Goal: Find specific page/section: Find specific page/section

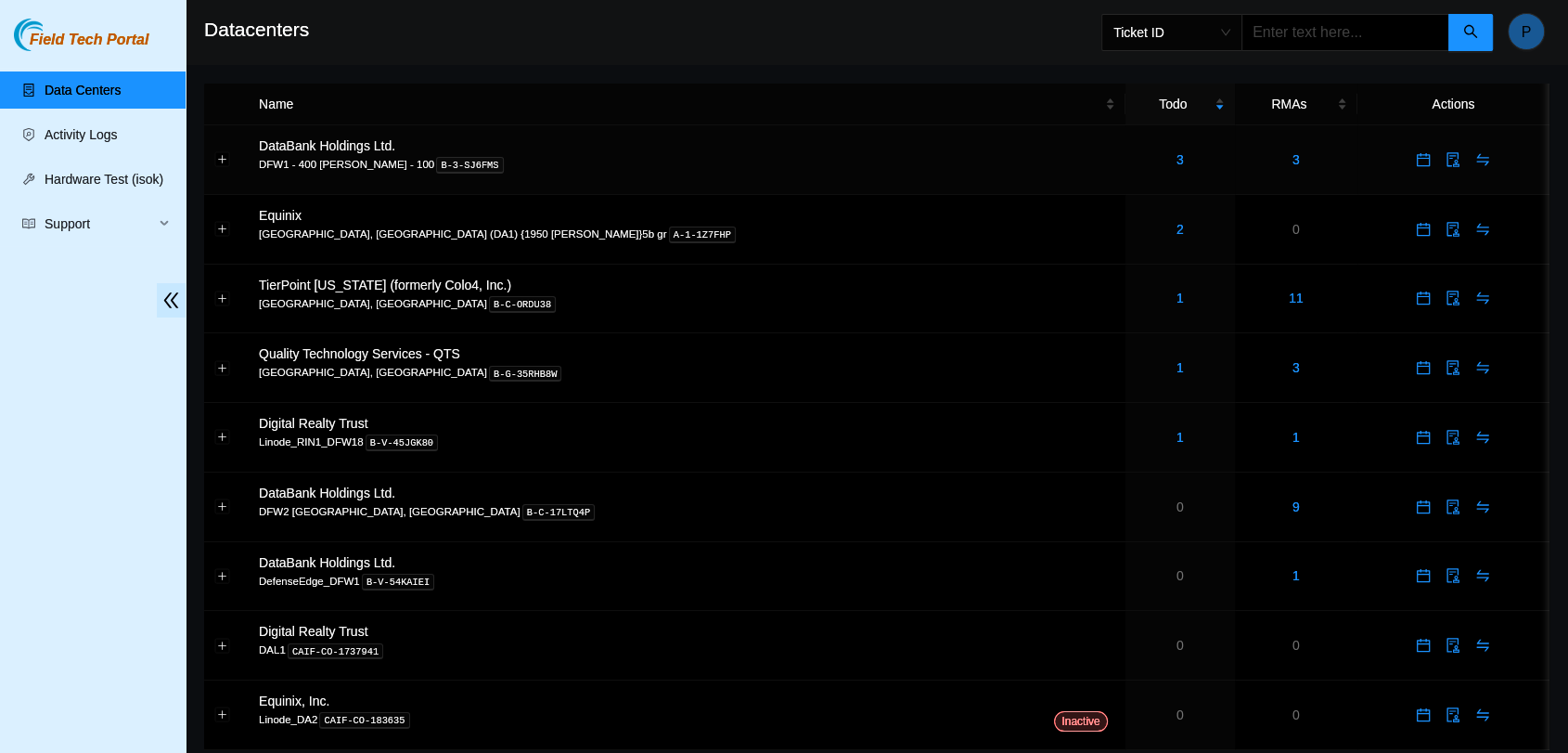
click at [1136, 165] on div "3" at bounding box center [1179, 159] width 89 height 20
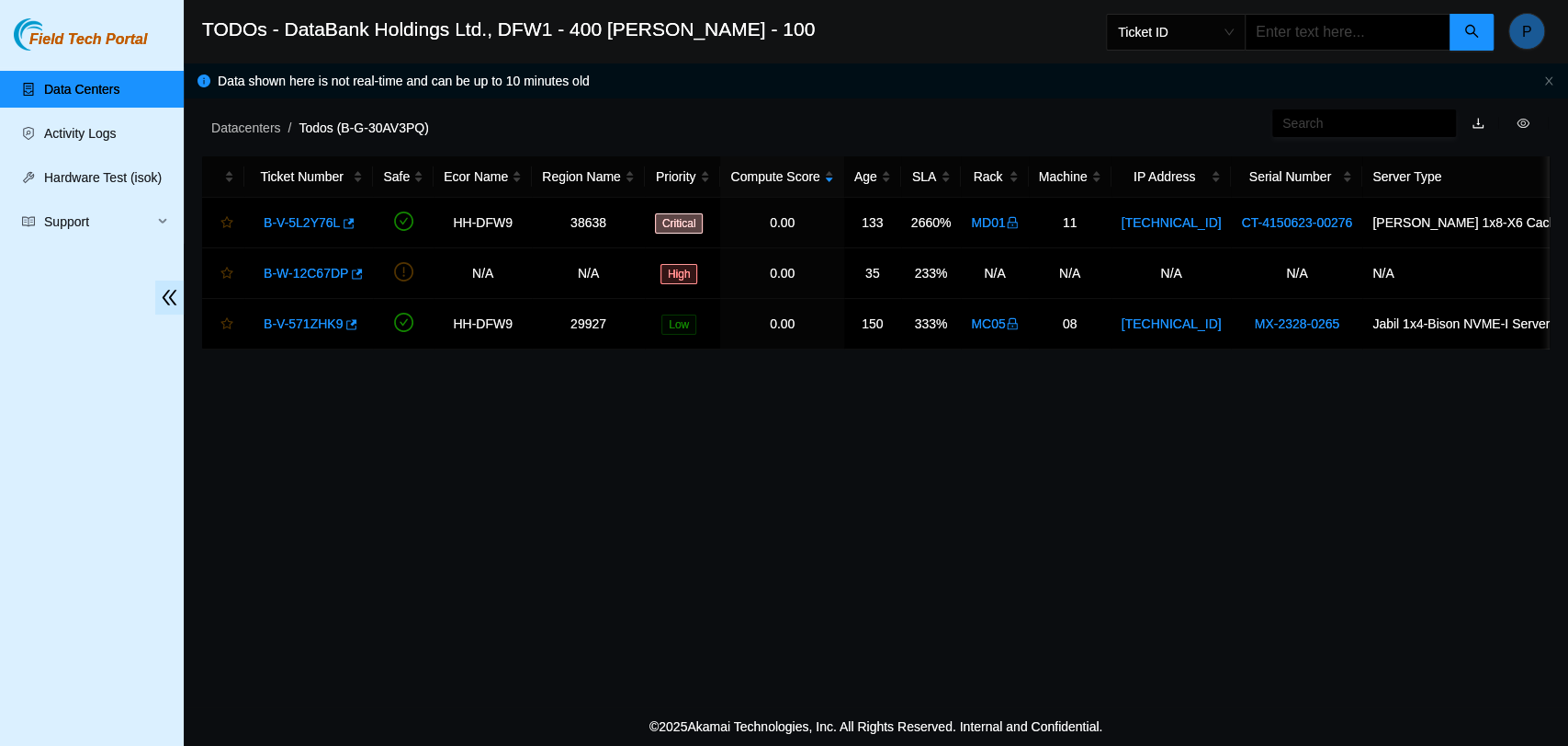
click at [114, 92] on link "Data Centers" at bounding box center [82, 89] width 75 height 15
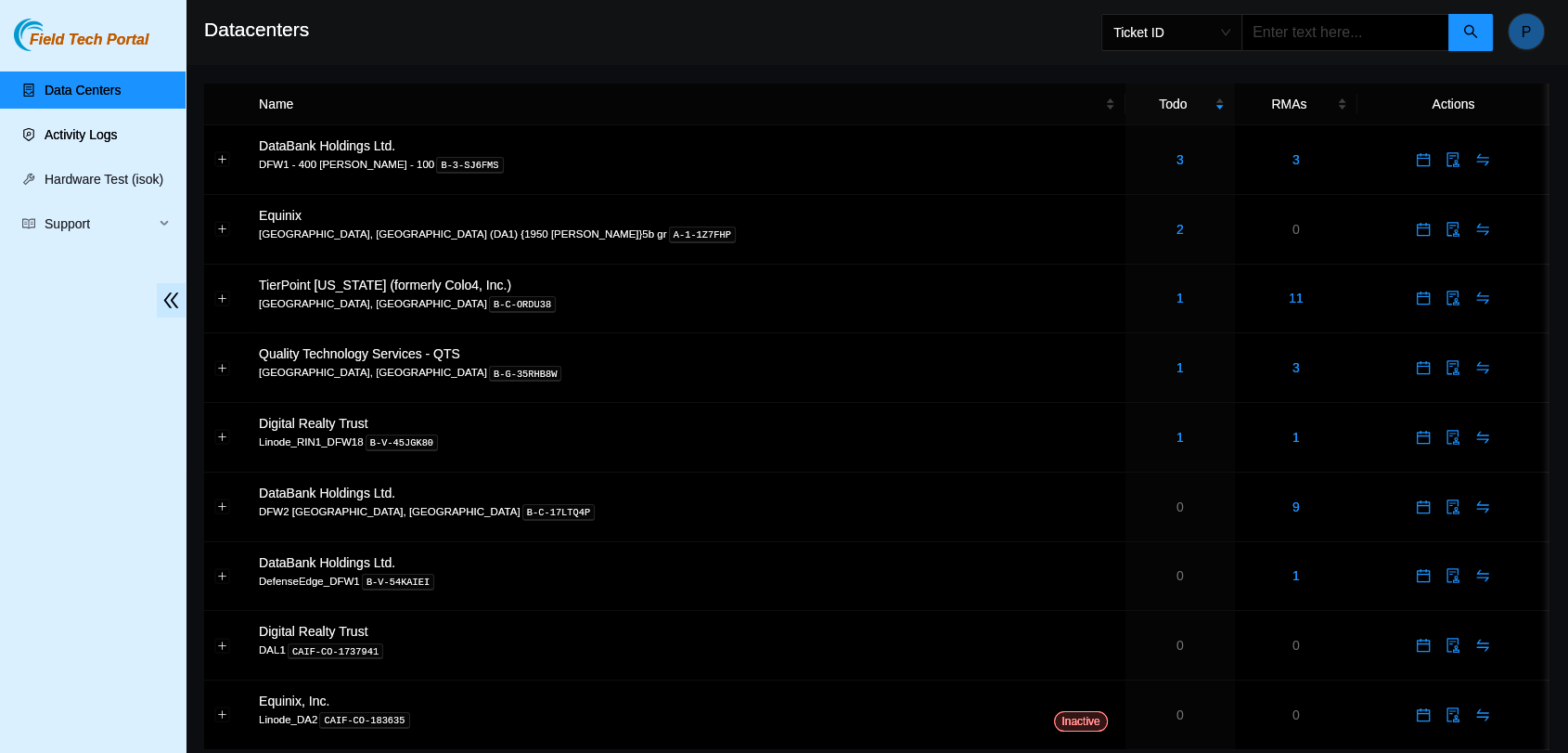
click at [88, 135] on link "Activity Logs" at bounding box center [82, 134] width 74 height 15
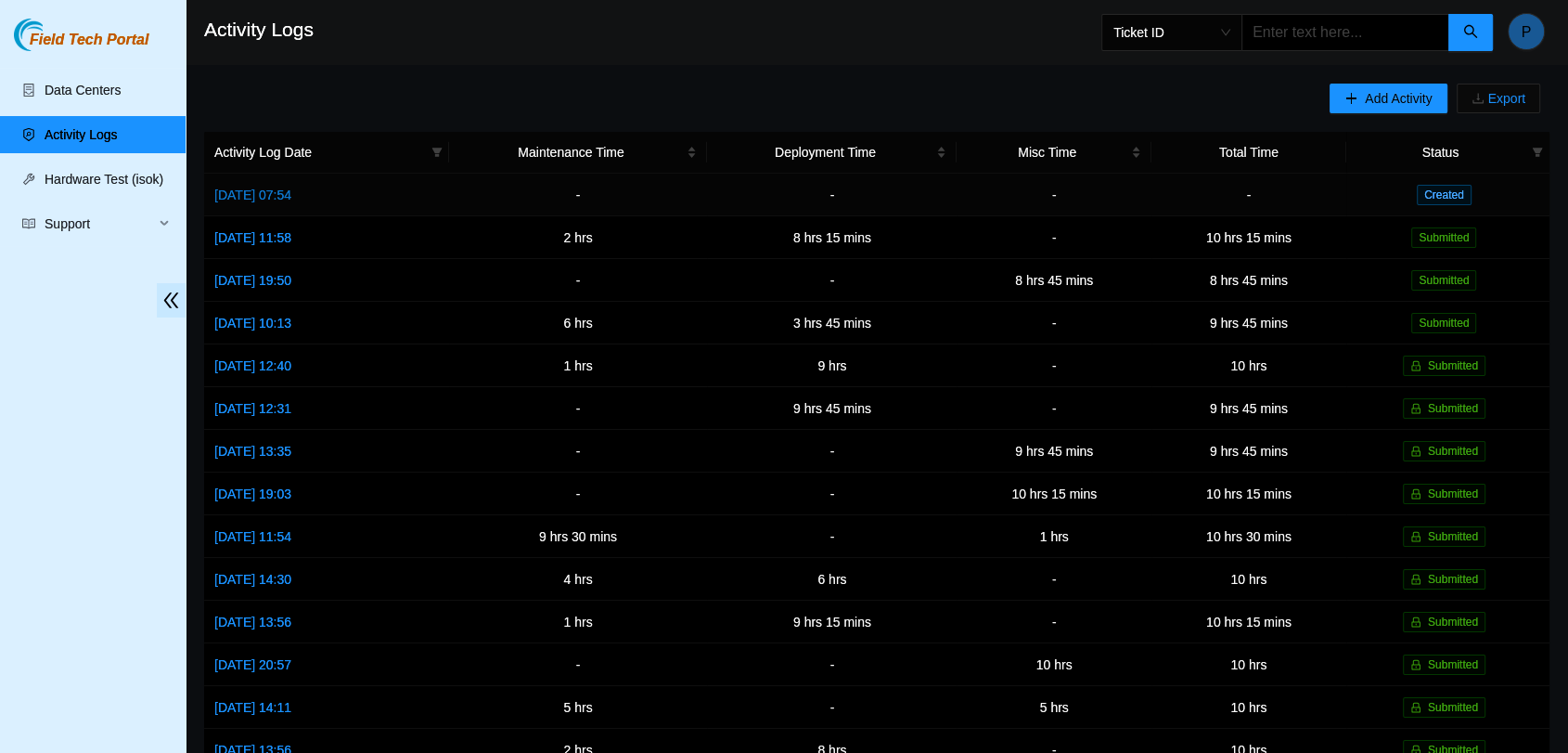
click at [292, 187] on link "[DATE] 07:54" at bounding box center [252, 194] width 77 height 15
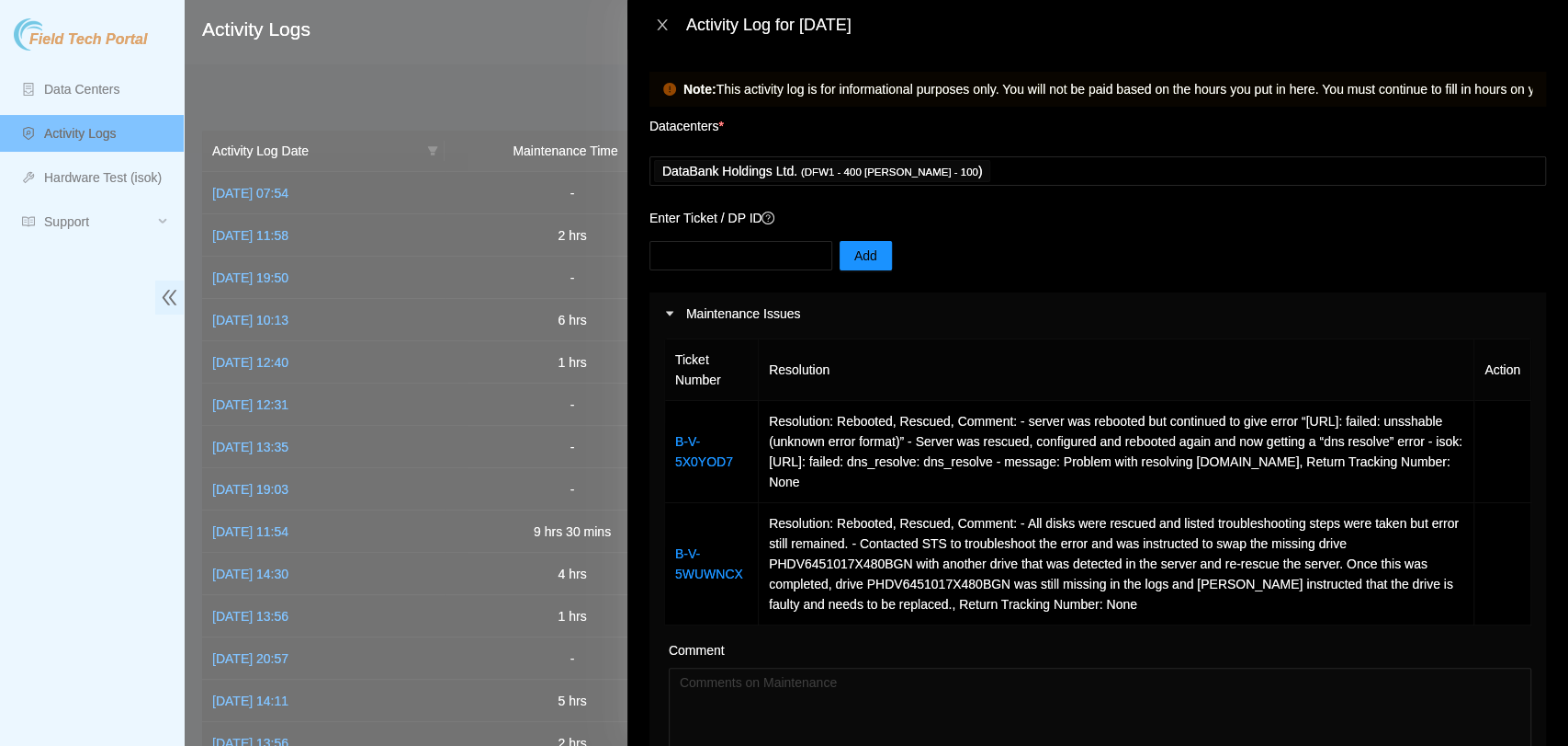
click at [657, 27] on icon "close" at bounding box center [662, 25] width 15 height 15
